Goal: Task Accomplishment & Management: Manage account settings

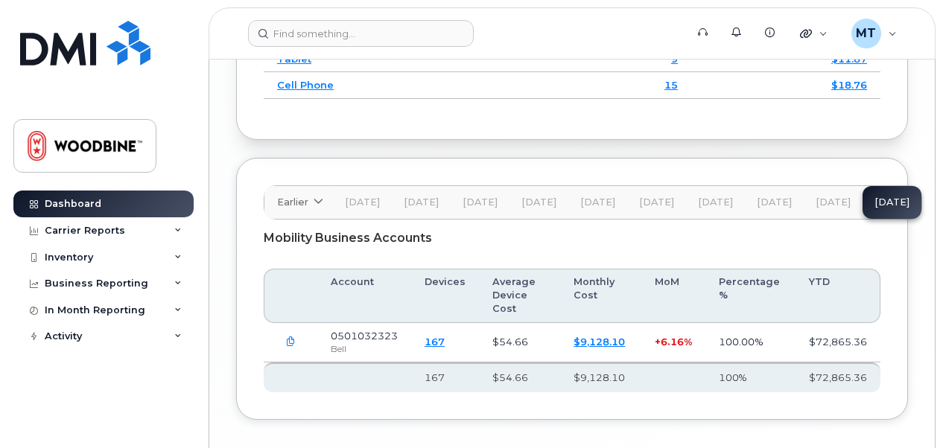
scroll to position [2747, 0]
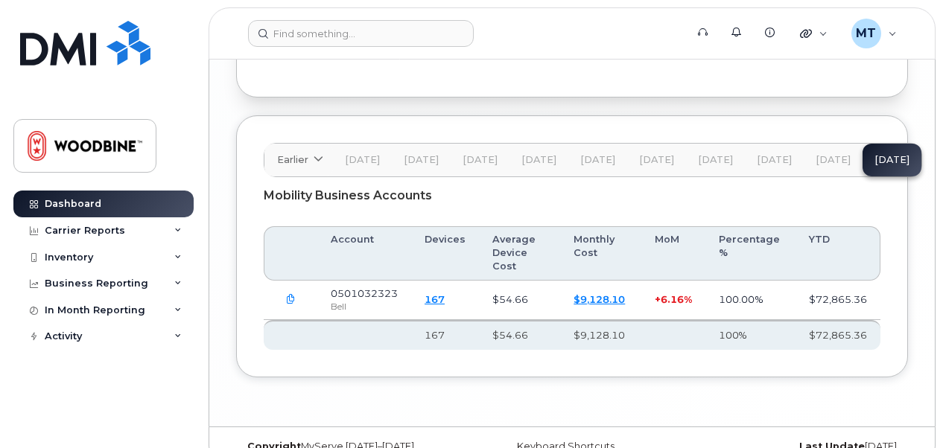
drag, startPoint x: 945, startPoint y: 403, endPoint x: 566, endPoint y: 61, distance: 510.4
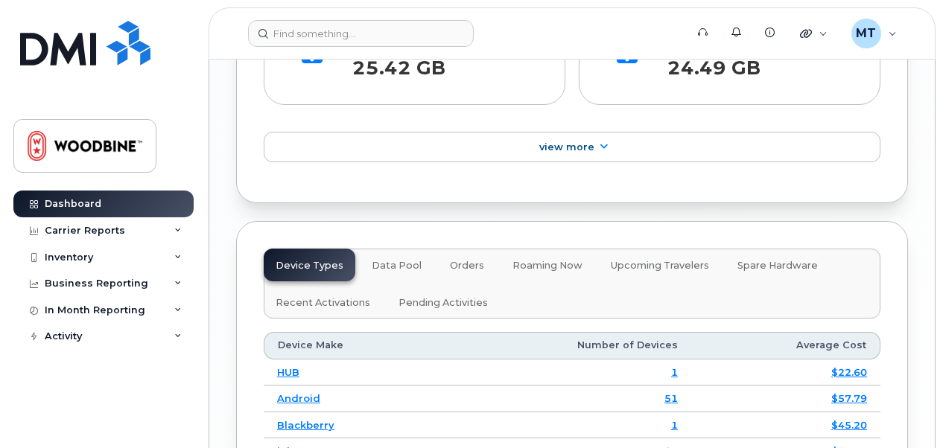
scroll to position [2162, 0]
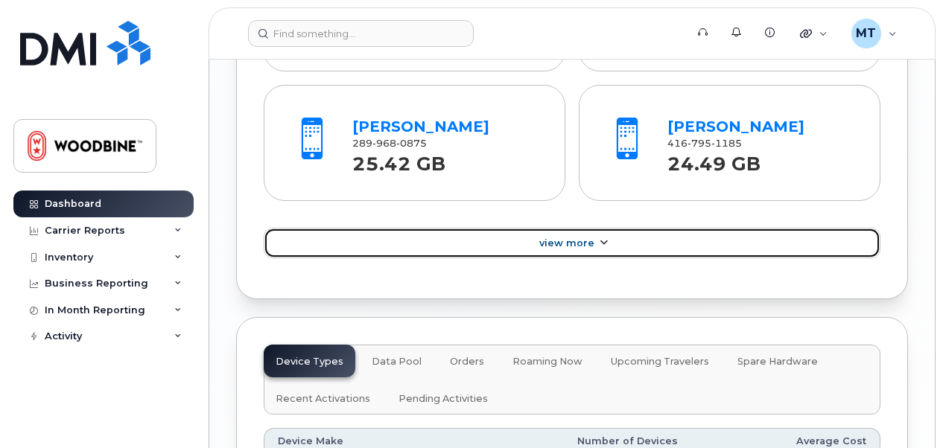
click at [591, 238] on span "View More" at bounding box center [566, 243] width 55 height 11
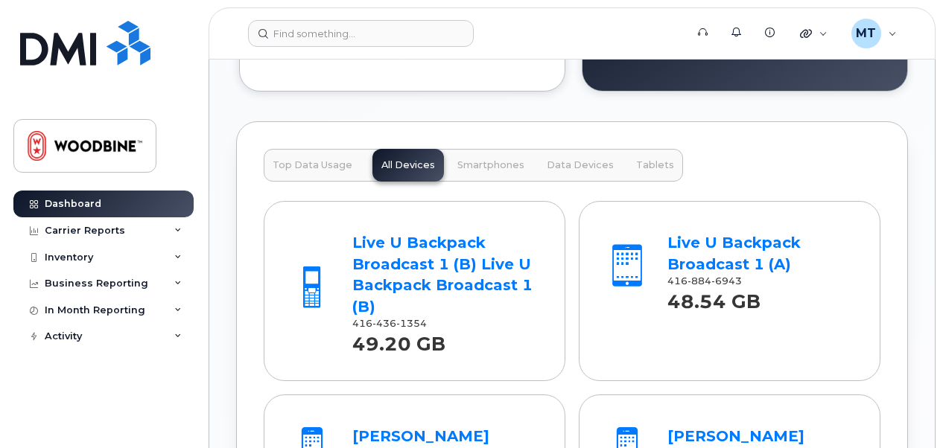
scroll to position [1891, 0]
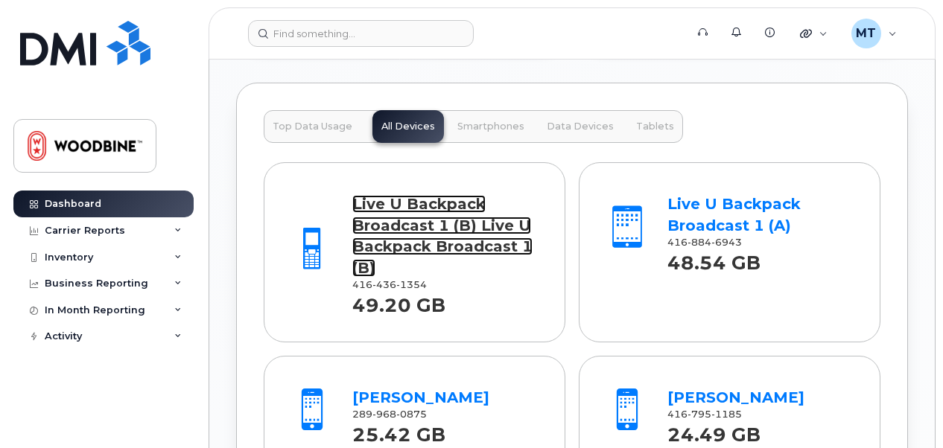
click at [429, 241] on link "Live U Backpack Broadcast 1 (B) Live U Backpack Broadcast 1 (B)" at bounding box center [442, 236] width 180 height 82
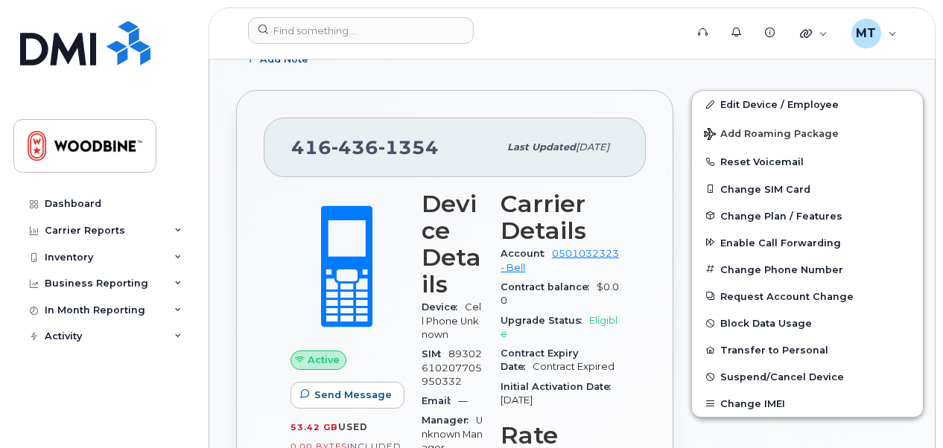
scroll to position [372, 0]
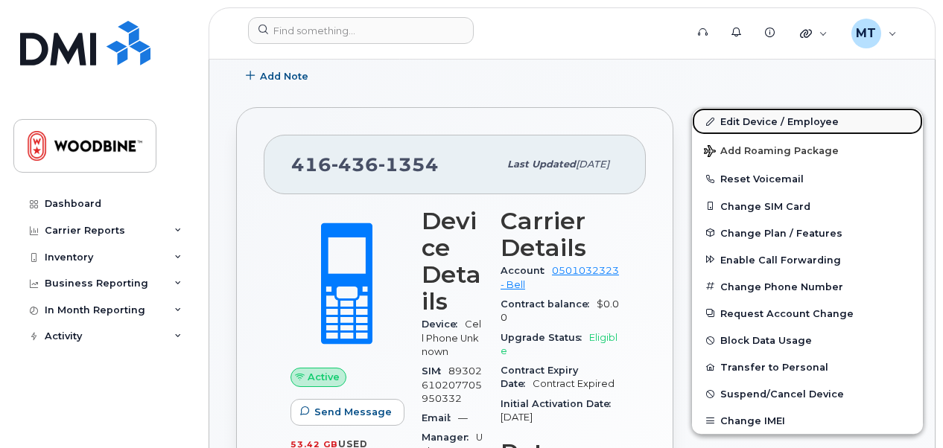
click at [750, 115] on link "Edit Device / Employee" at bounding box center [807, 121] width 231 height 27
